Goal: Task Accomplishment & Management: Manage account settings

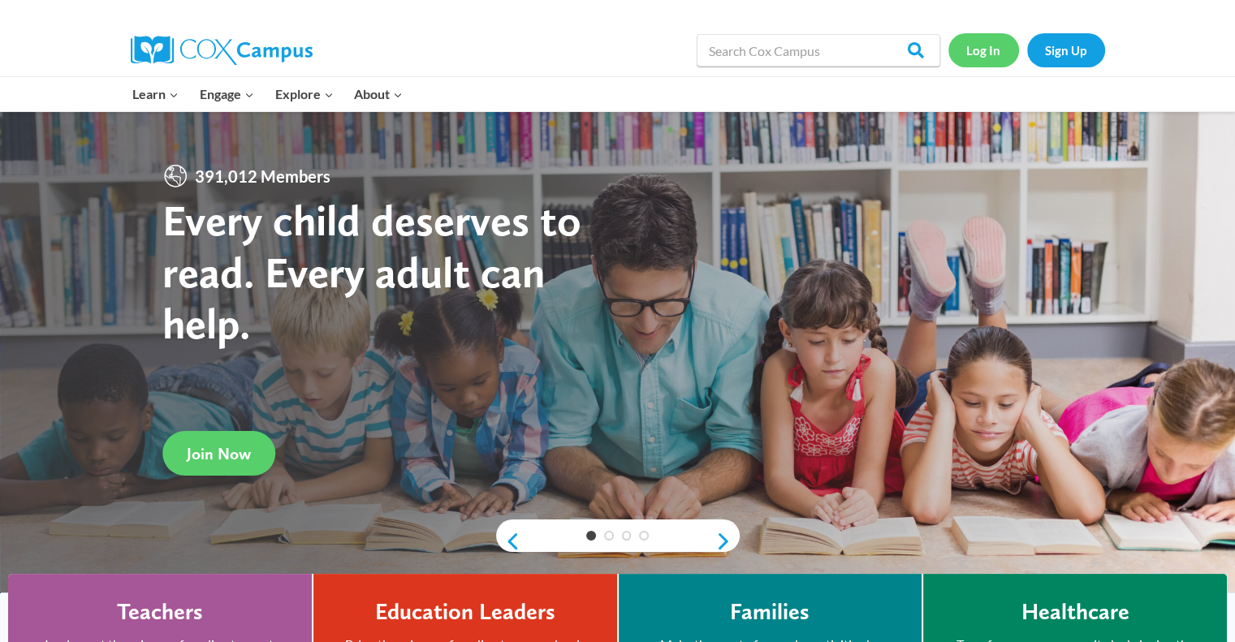
click at [984, 54] on link "Log In" at bounding box center [983, 49] width 71 height 33
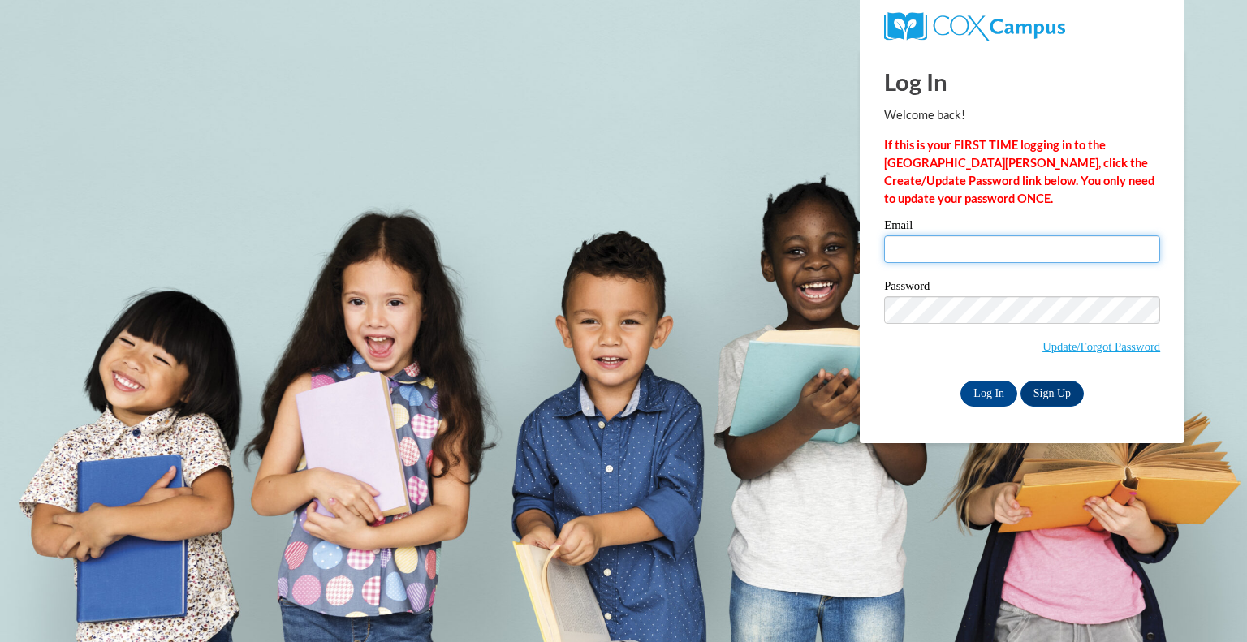
click at [933, 238] on input "Email" at bounding box center [1022, 249] width 276 height 28
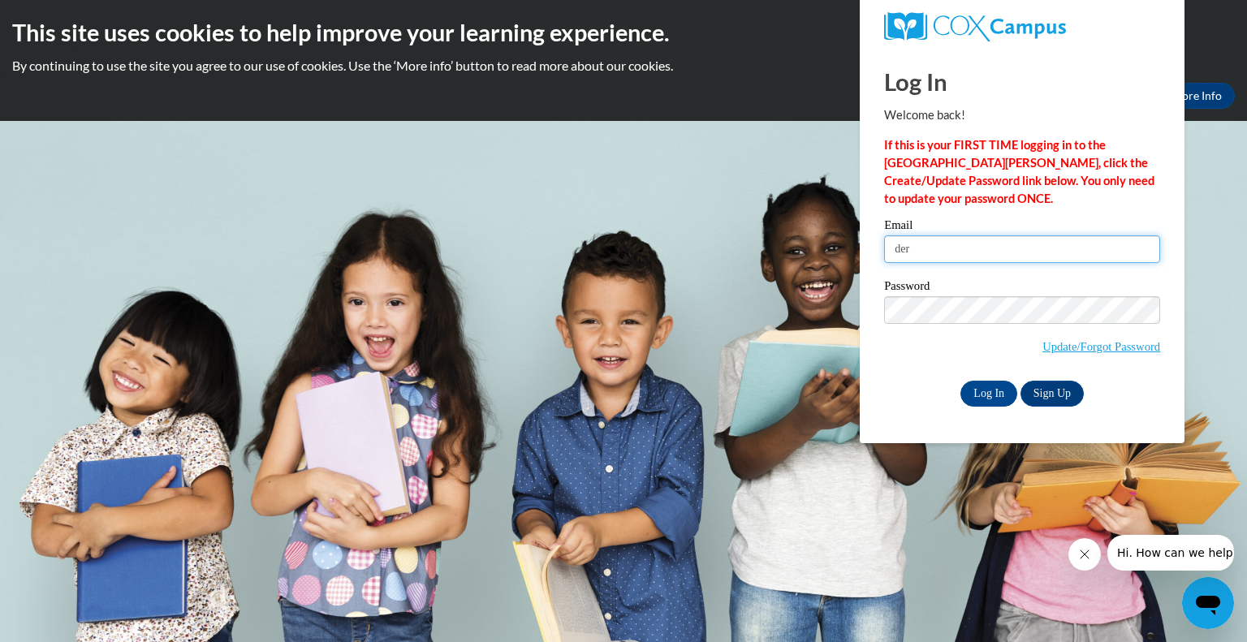
type input "[EMAIL_ADDRESS][DOMAIN_NAME]"
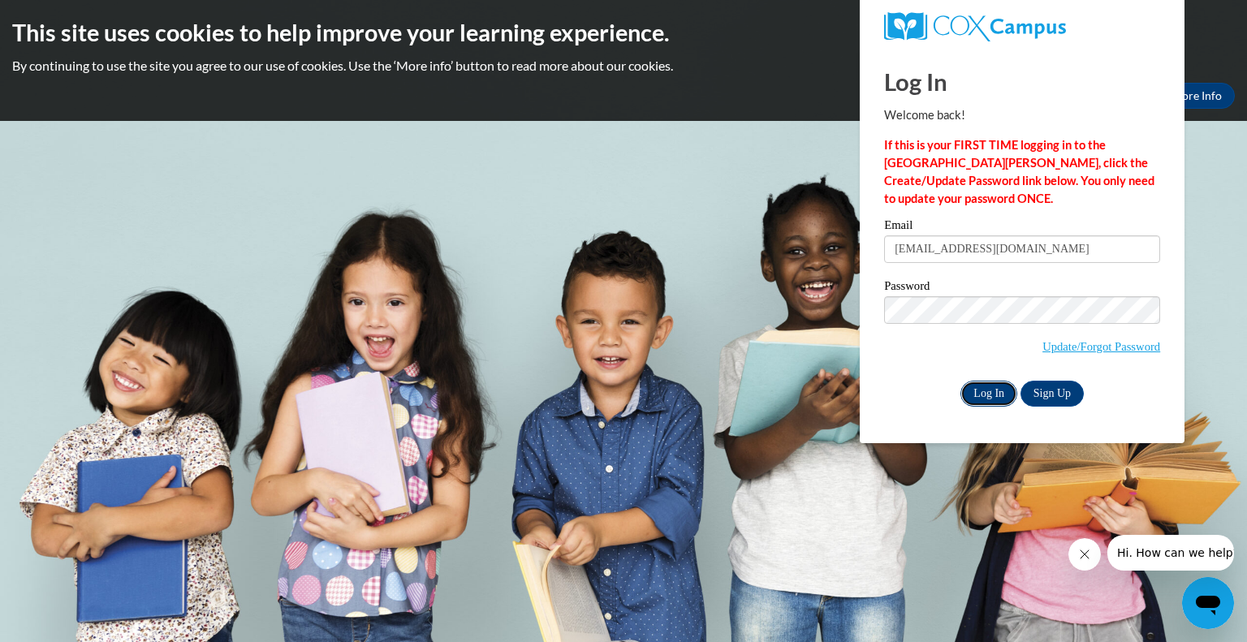
click at [982, 395] on input "Log In" at bounding box center [989, 394] width 57 height 26
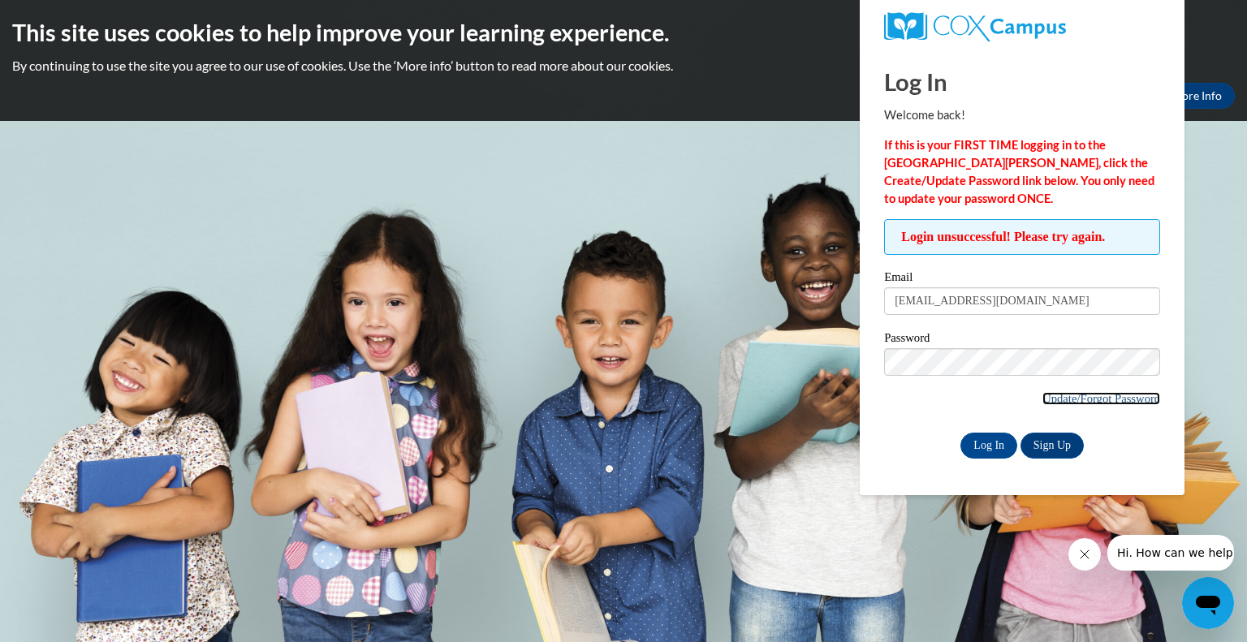
click at [1098, 396] on link "Update/Forgot Password" at bounding box center [1102, 398] width 118 height 13
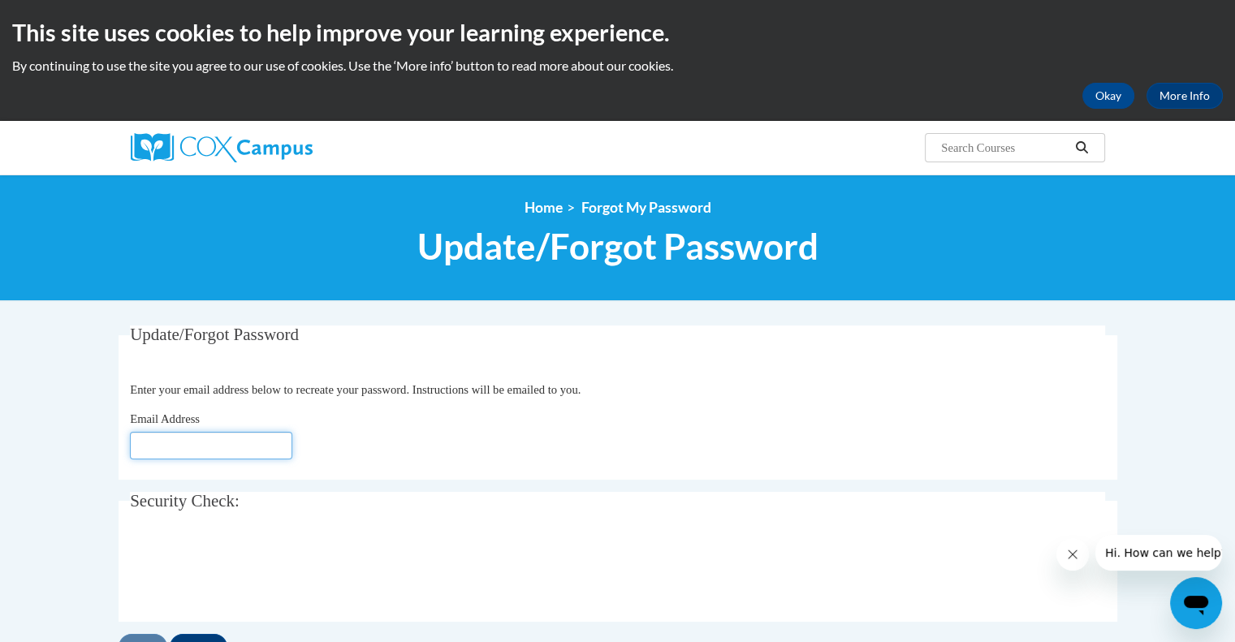
click at [217, 447] on input "Email Address" at bounding box center [211, 446] width 162 height 28
type input "[EMAIL_ADDRESS][DOMAIN_NAME]"
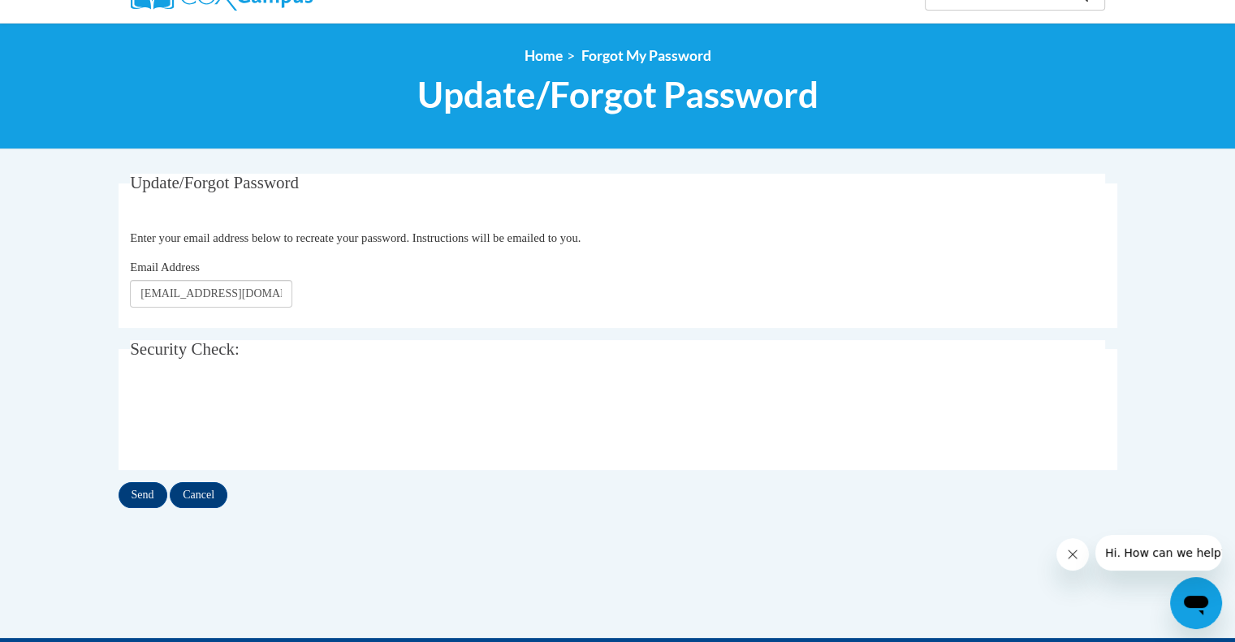
scroll to position [162, 0]
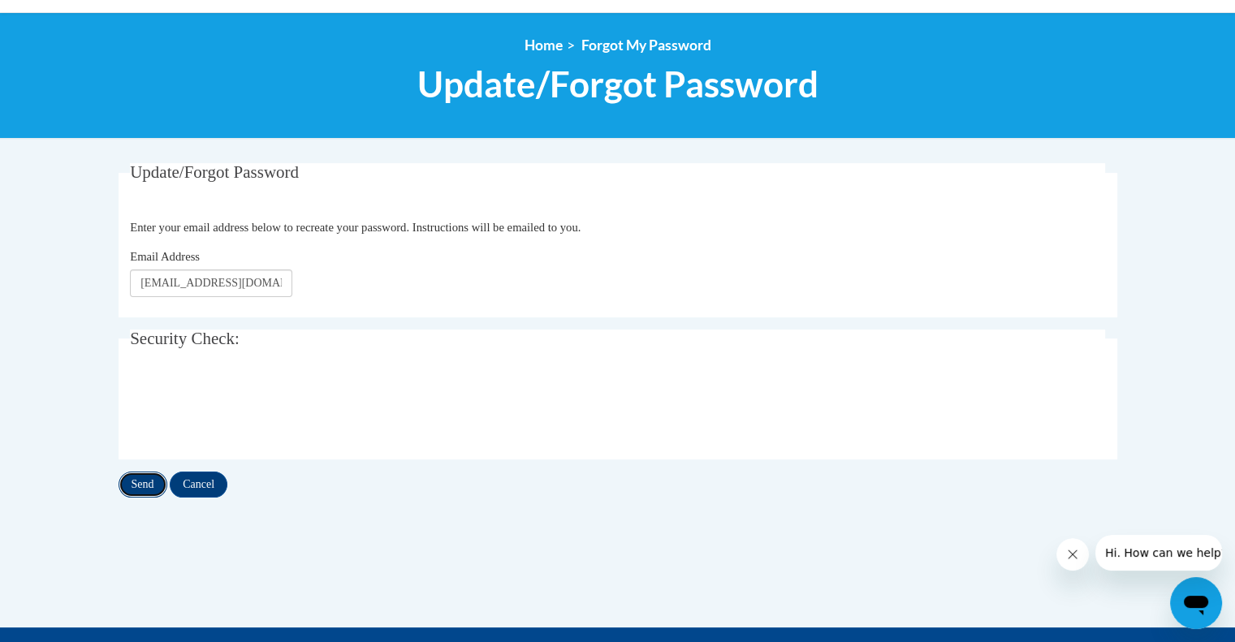
click at [149, 490] on input "Send" at bounding box center [143, 485] width 49 height 26
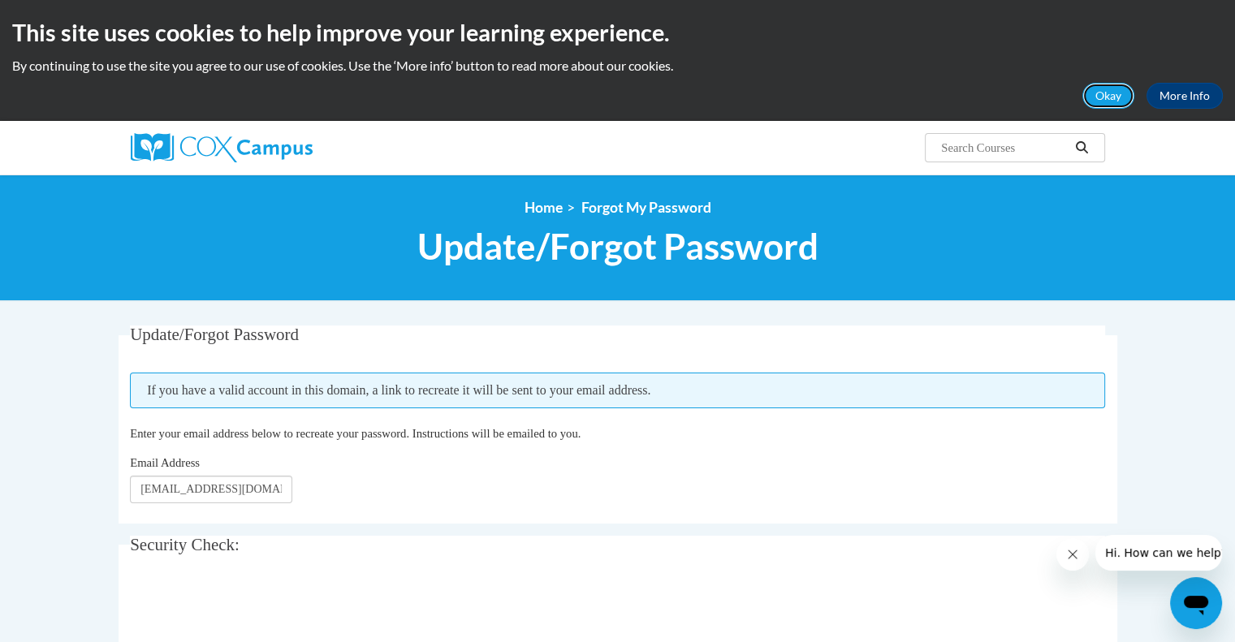
click at [1100, 95] on button "Okay" at bounding box center [1108, 96] width 52 height 26
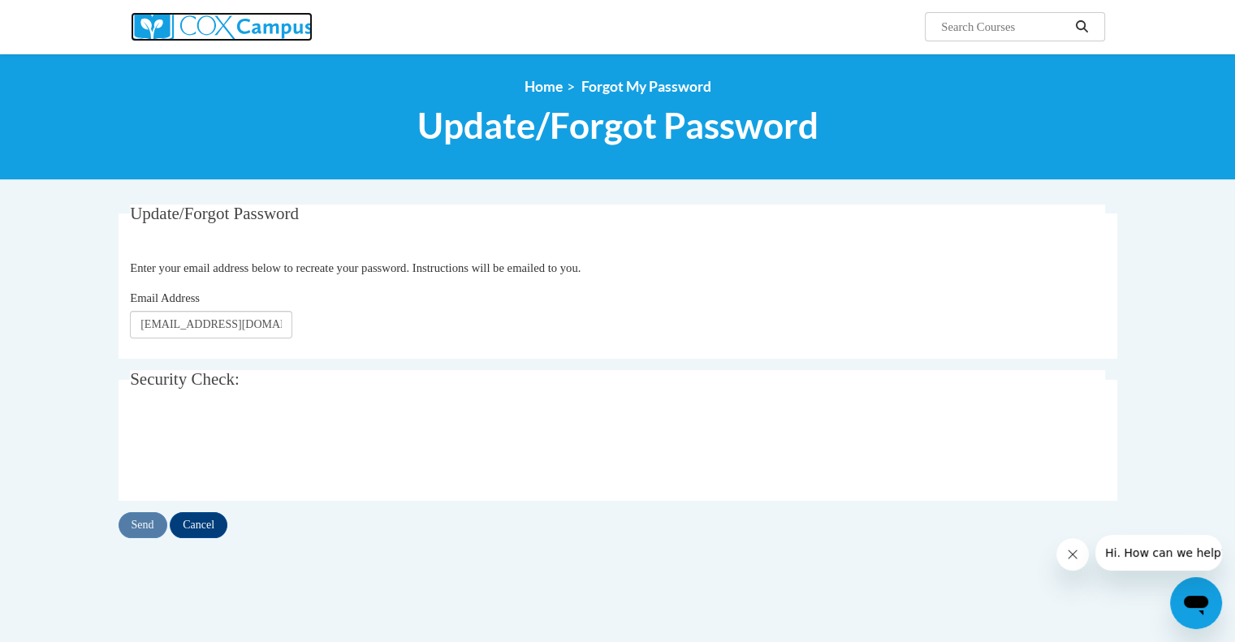
click at [188, 24] on img at bounding box center [222, 26] width 182 height 29
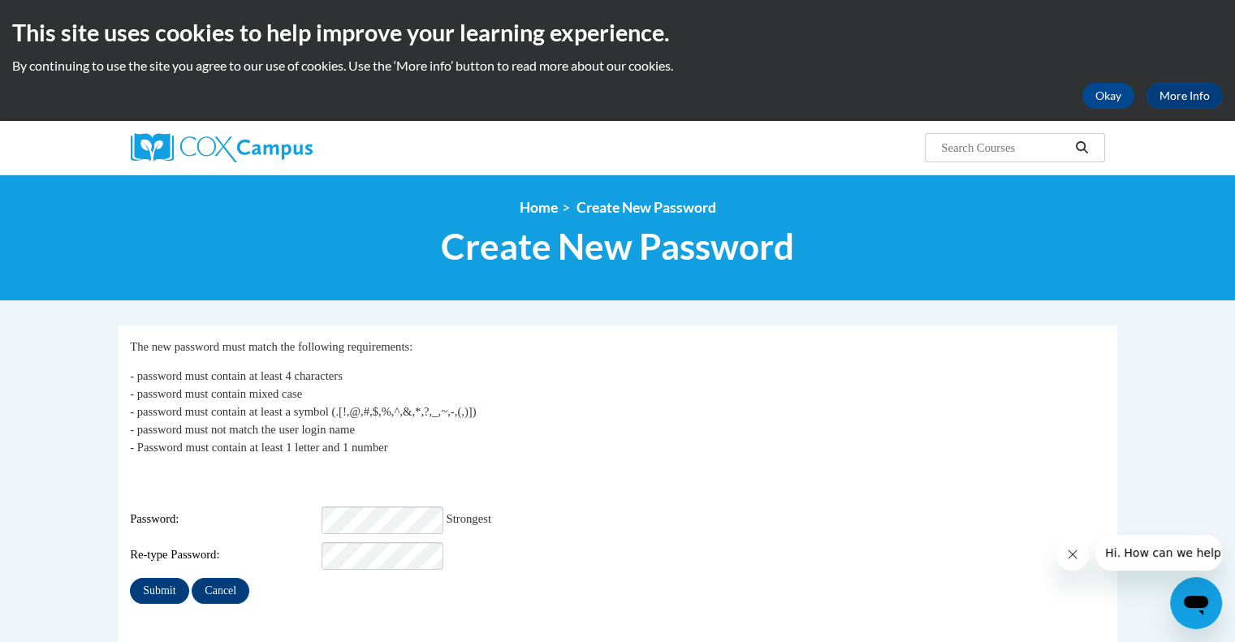
click at [309, 591] on fieldset "My Password The new password must match the following requirements: - password …" at bounding box center [618, 505] width 999 height 358
click at [153, 578] on input "Submit" at bounding box center [159, 591] width 58 height 26
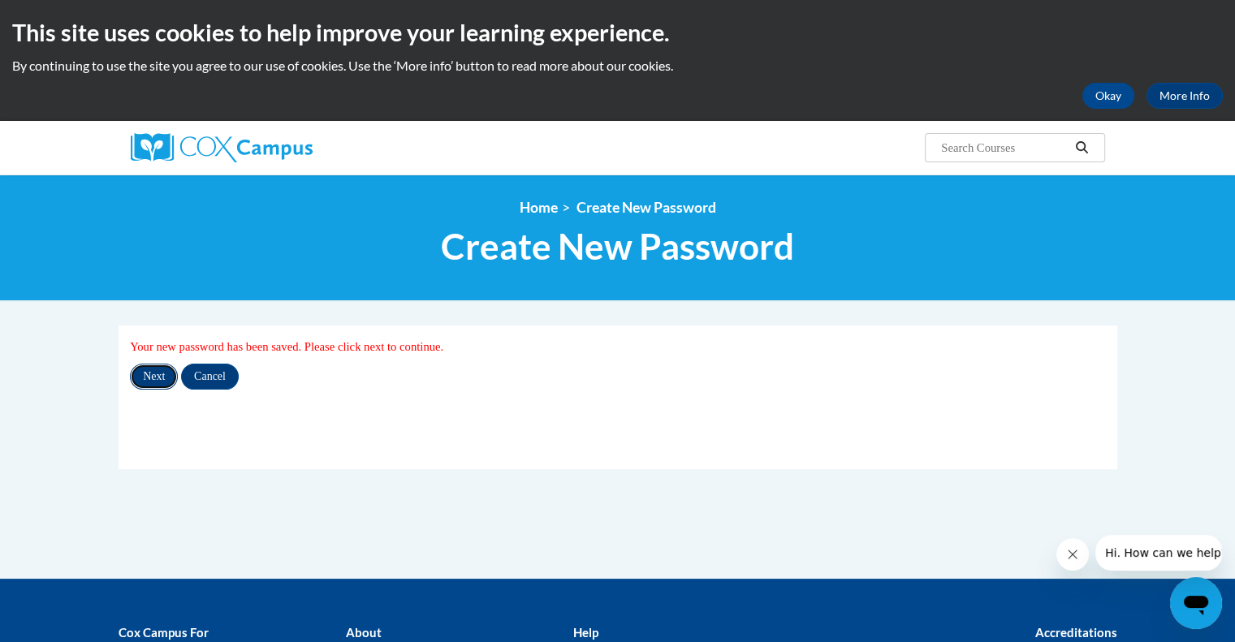
click at [138, 377] on input "Next" at bounding box center [154, 377] width 48 height 26
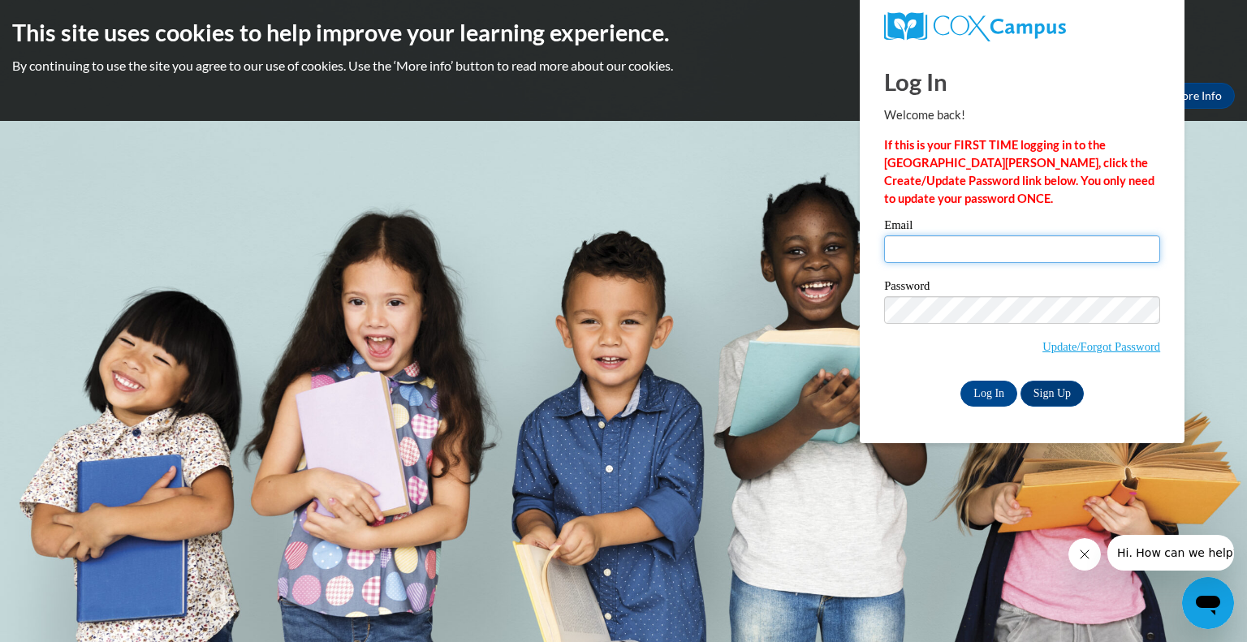
click at [915, 243] on input "Email" at bounding box center [1022, 249] width 276 height 28
type input "[EMAIL_ADDRESS][DOMAIN_NAME]"
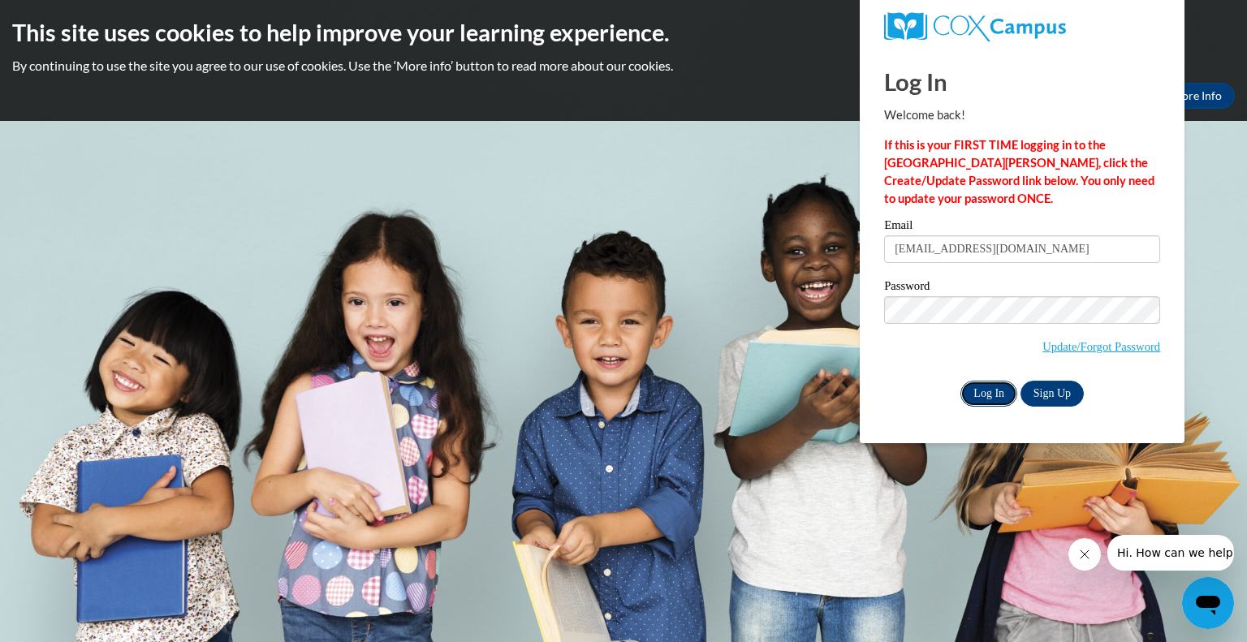
click at [995, 395] on input "Log In" at bounding box center [989, 394] width 57 height 26
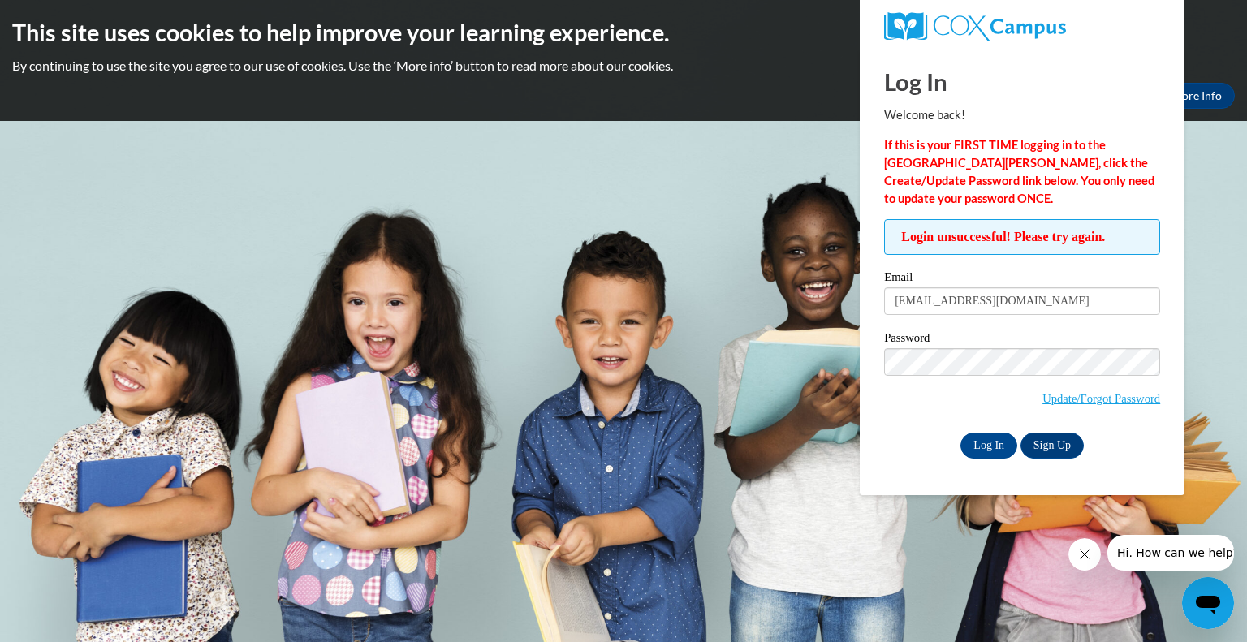
click at [912, 425] on div "Password Update/Forgot Password" at bounding box center [1022, 380] width 276 height 96
click at [983, 442] on input "Log In" at bounding box center [989, 446] width 57 height 26
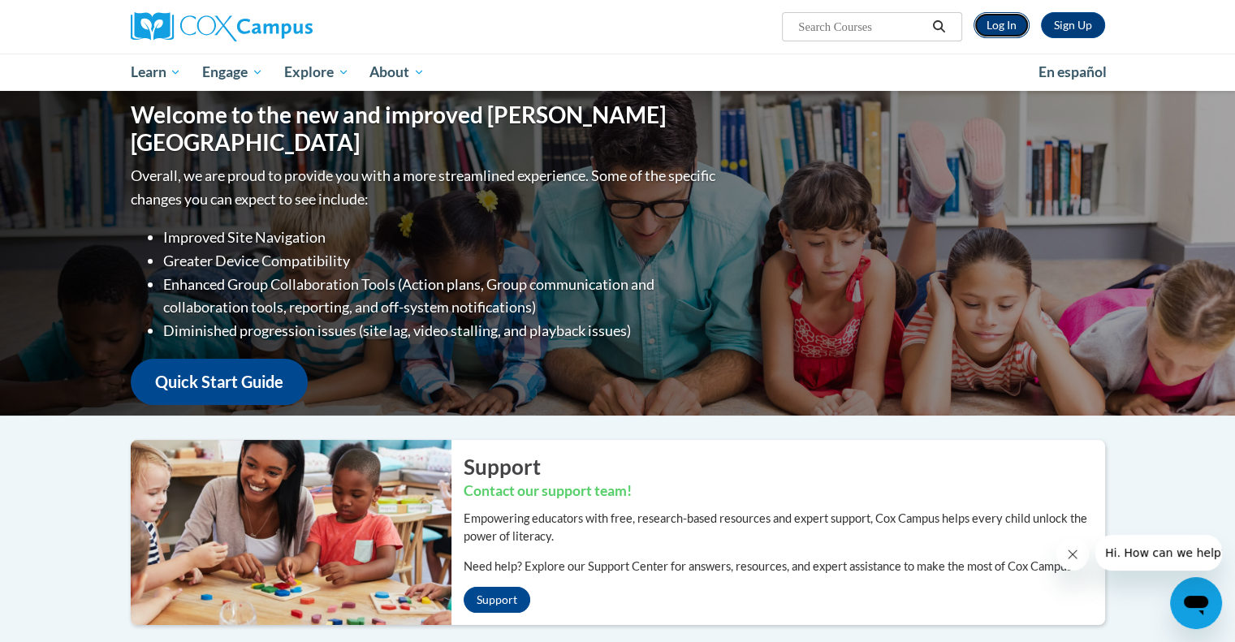
click at [1008, 20] on link "Log In" at bounding box center [1001, 25] width 56 height 26
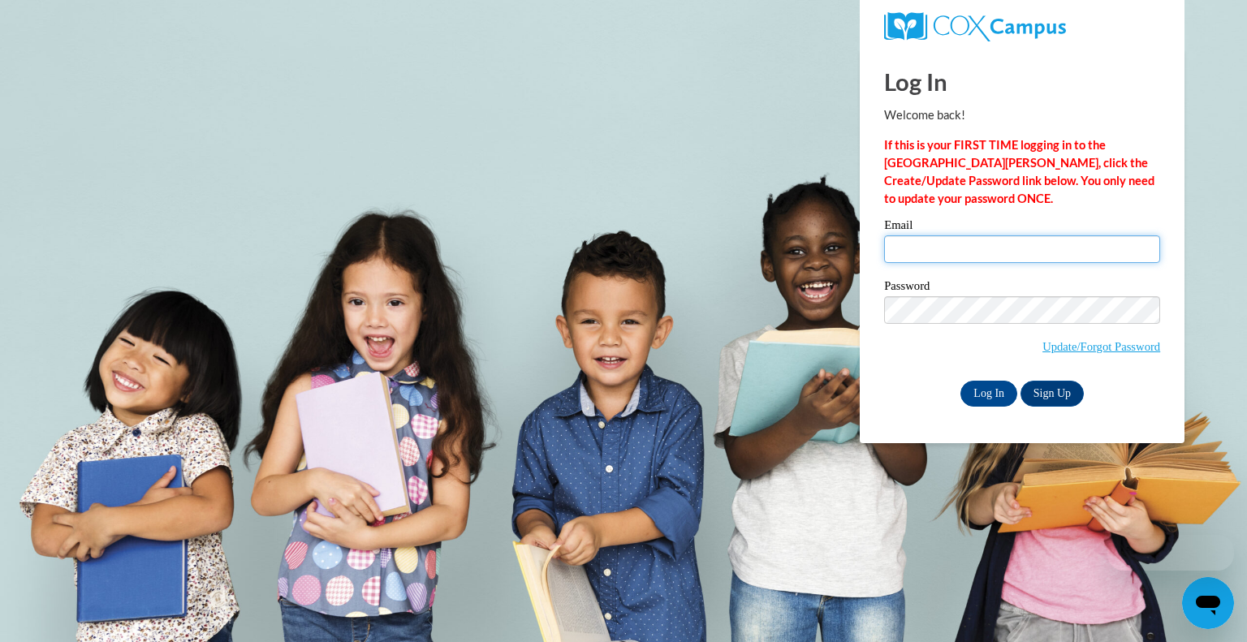
click at [942, 254] on input "Email" at bounding box center [1022, 249] width 276 height 28
type input "[EMAIL_ADDRESS][DOMAIN_NAME]"
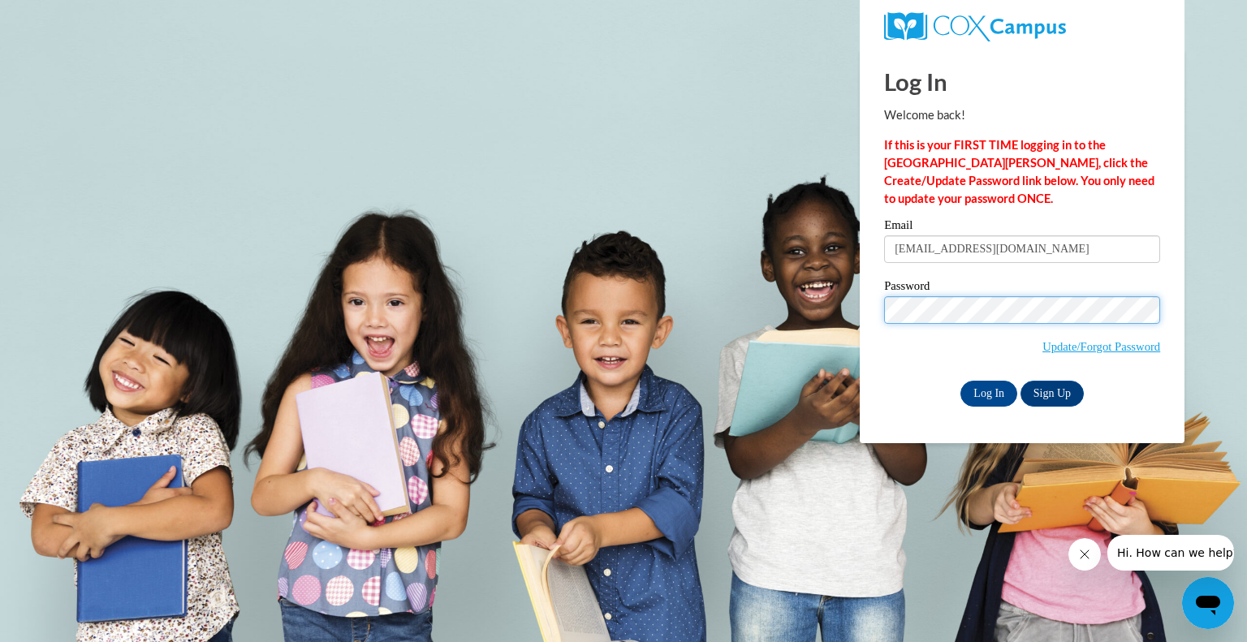
click at [796, 330] on body "Log In Welcome back! If this is your FIRST TIME logging in to the [GEOGRAPHIC_D…" at bounding box center [623, 321] width 1247 height 642
click at [870, 348] on div "Log In Welcome back! If this is your FIRST TIME logging in to the NEW Cox Campu…" at bounding box center [1022, 246] width 349 height 395
click at [992, 390] on input "Log In" at bounding box center [989, 394] width 57 height 26
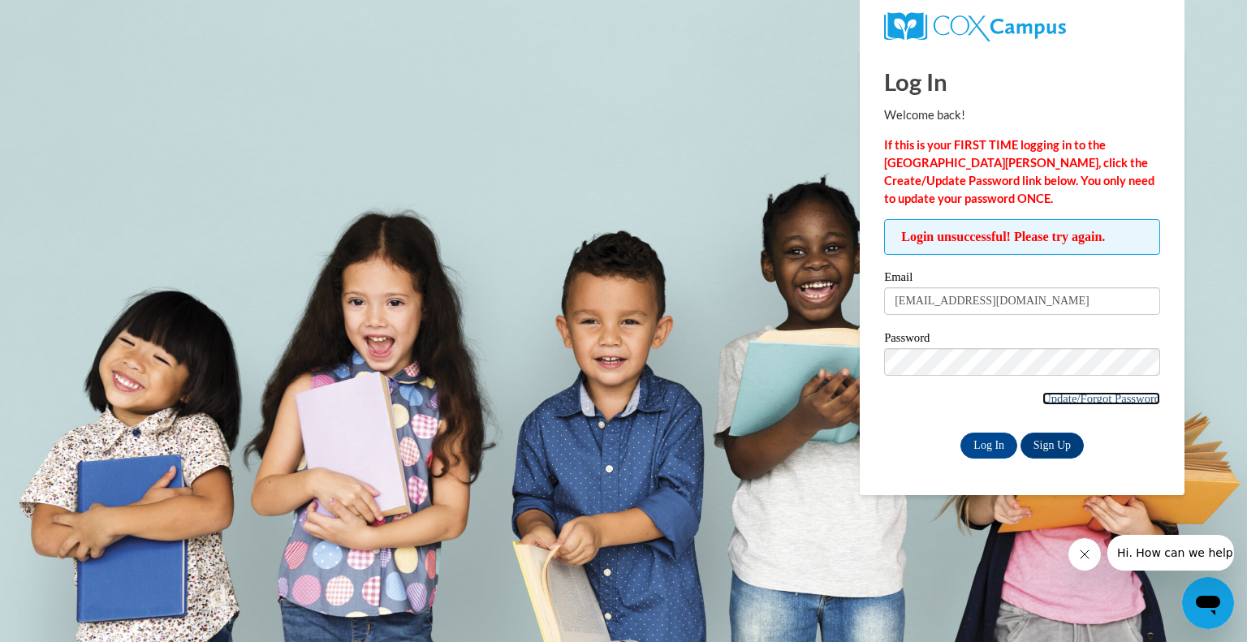
click at [1075, 403] on link "Update/Forgot Password" at bounding box center [1102, 398] width 118 height 13
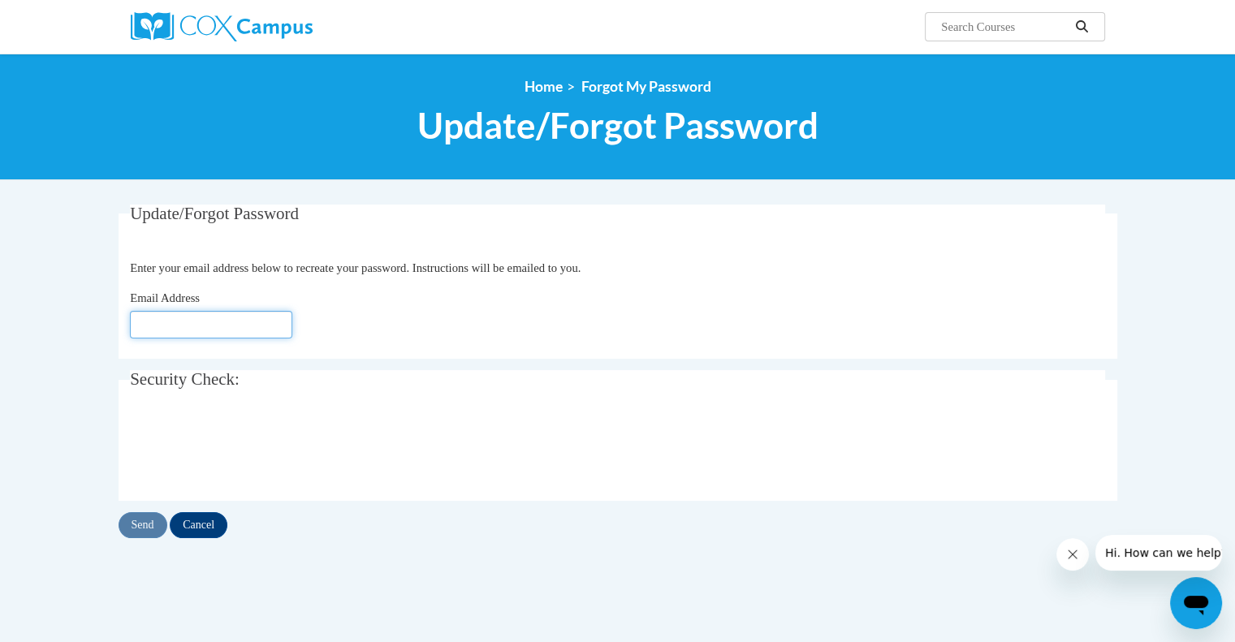
click at [231, 325] on input "Email Address" at bounding box center [211, 325] width 162 height 28
type input "[EMAIL_ADDRESS][DOMAIN_NAME]"
click at [144, 525] on input "Send" at bounding box center [143, 525] width 49 height 26
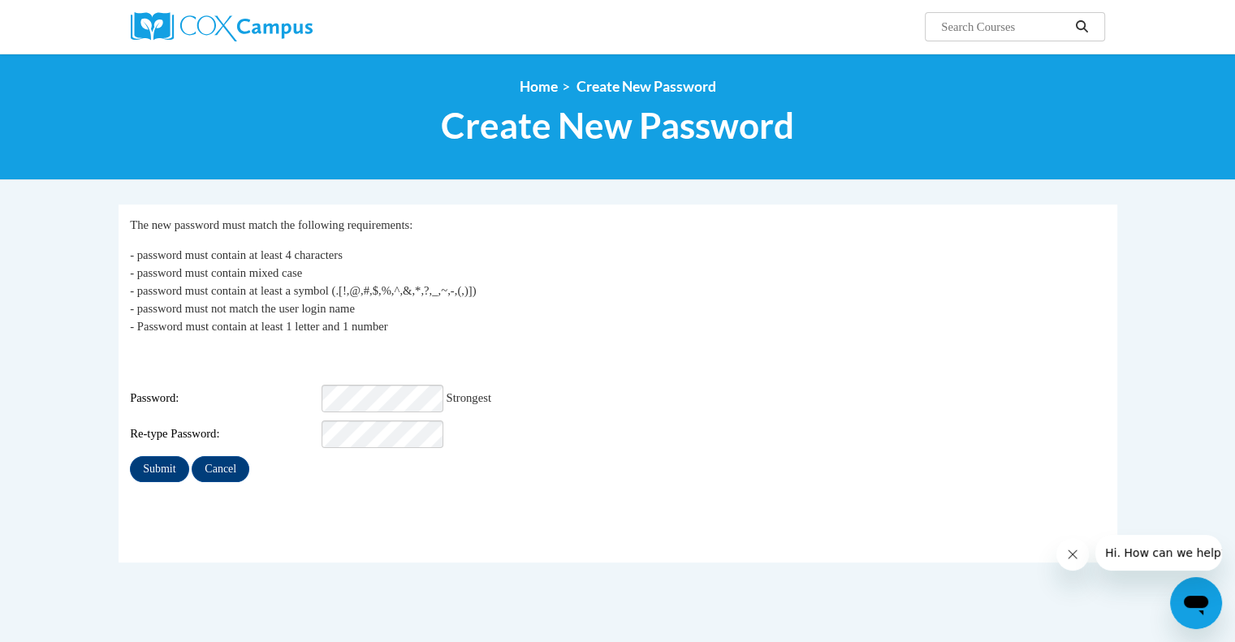
drag, startPoint x: 650, startPoint y: 365, endPoint x: 630, endPoint y: 367, distance: 19.6
click at [650, 364] on div "Login: dernster@gsdwi.org Password: Strongest Re-type Password:" at bounding box center [617, 398] width 975 height 101
click at [162, 456] on input "Submit" at bounding box center [159, 469] width 58 height 26
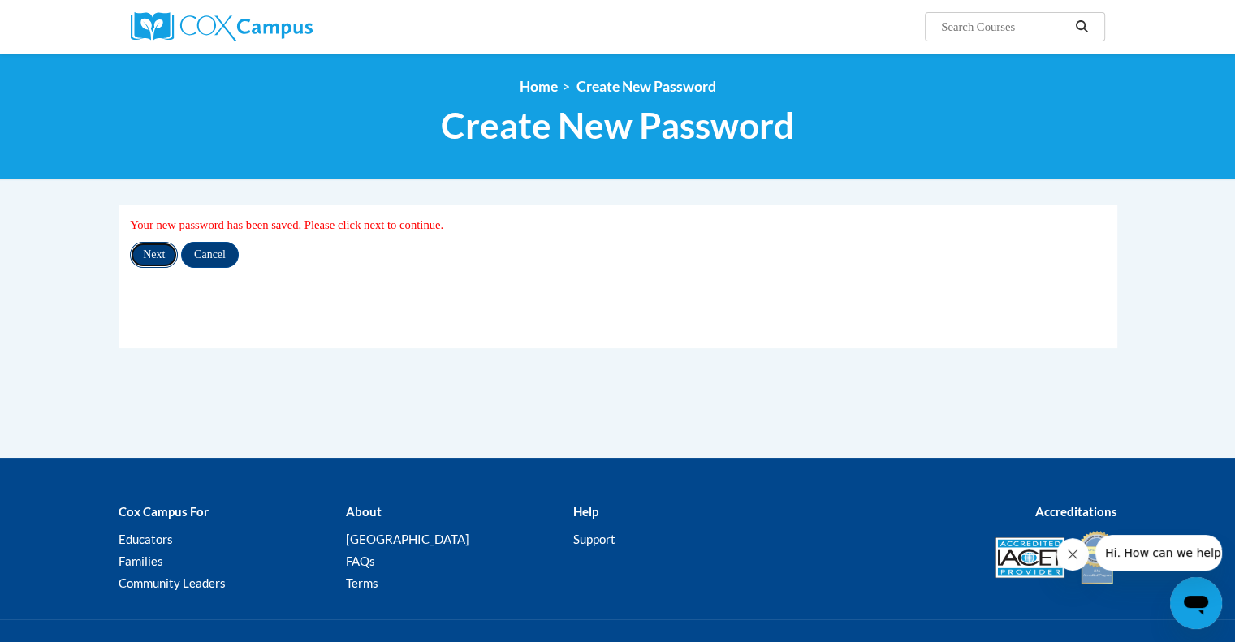
click at [153, 255] on input "Next" at bounding box center [154, 255] width 48 height 26
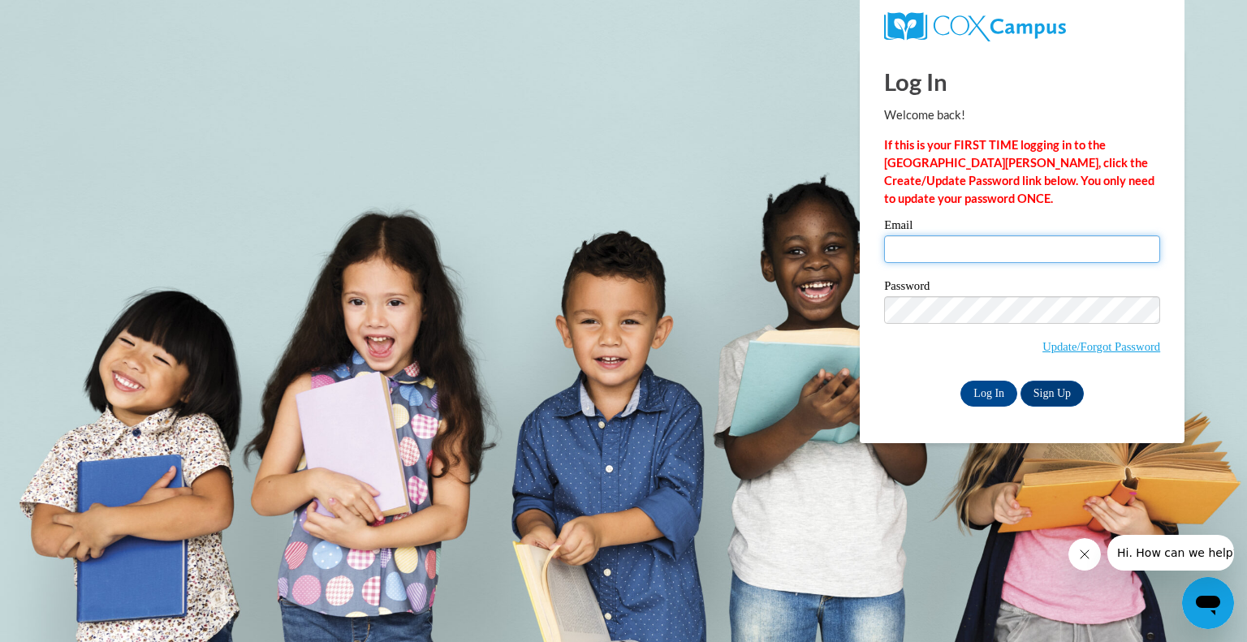
type input "[EMAIL_ADDRESS][DOMAIN_NAME]"
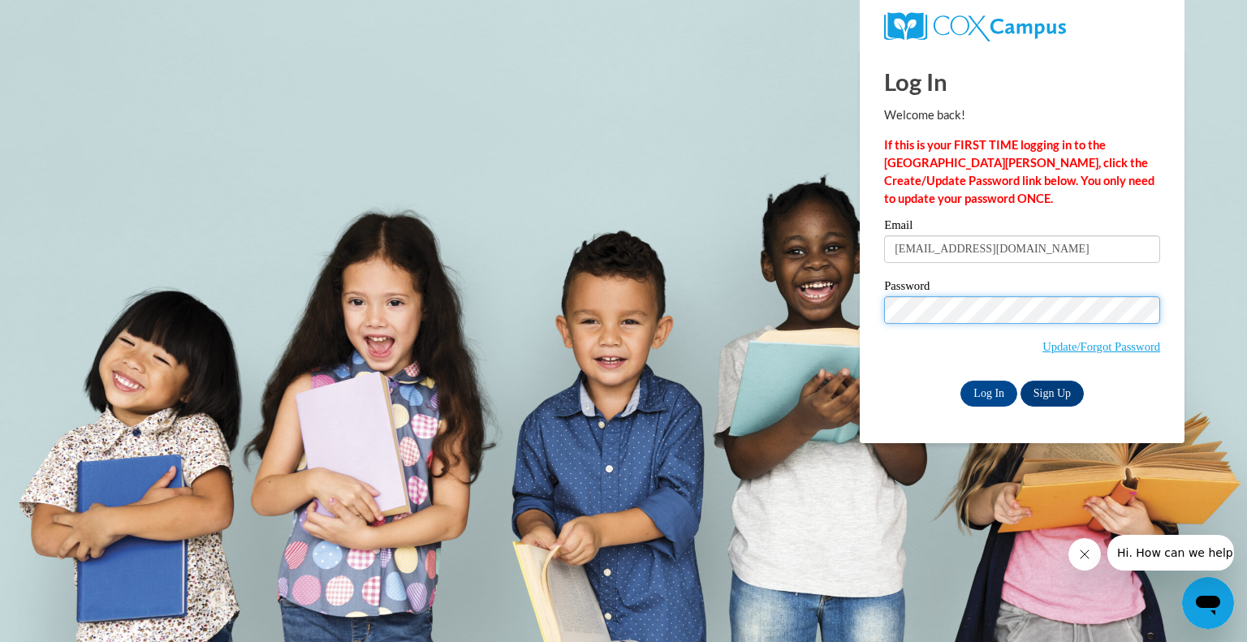
click at [835, 327] on body "Log In Welcome back! If this is your FIRST TIME logging in to the NEW Cox Campu…" at bounding box center [623, 321] width 1247 height 642
click at [873, 386] on div "Log In Welcome back! If this is your FIRST TIME logging in to the NEW Cox Campu…" at bounding box center [1022, 246] width 349 height 395
click at [980, 395] on input "Log In" at bounding box center [989, 394] width 57 height 26
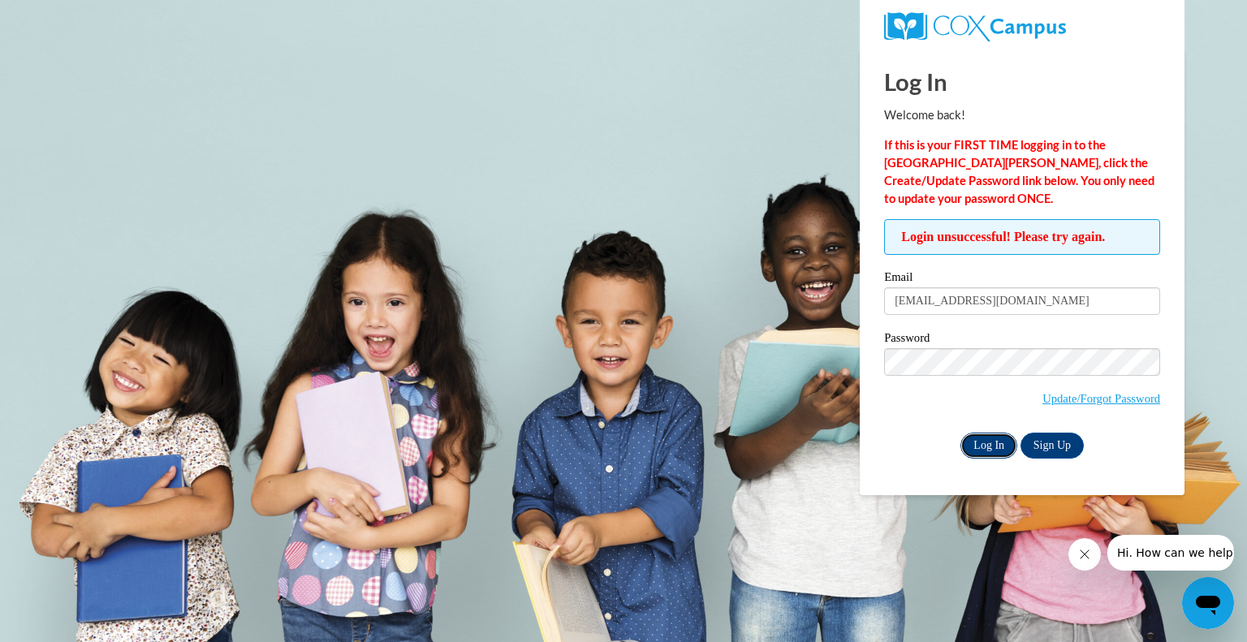
click at [982, 447] on input "Log In" at bounding box center [989, 446] width 57 height 26
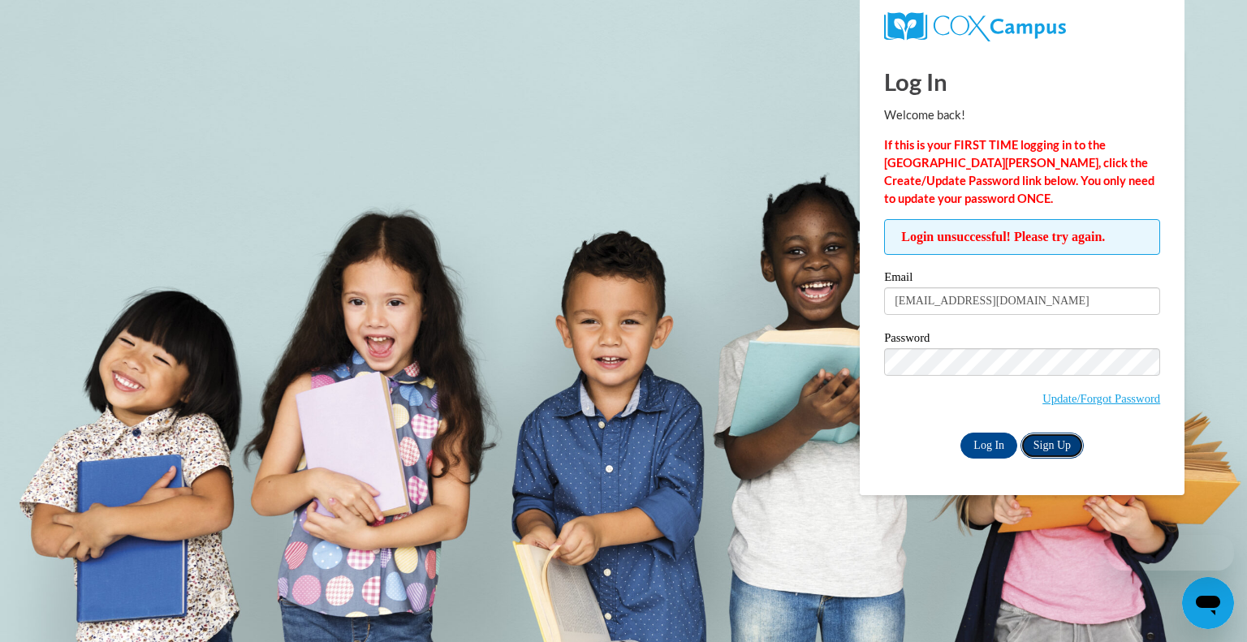
click at [1069, 447] on link "Sign Up" at bounding box center [1052, 446] width 63 height 26
